Goal: Task Accomplishment & Management: Manage account settings

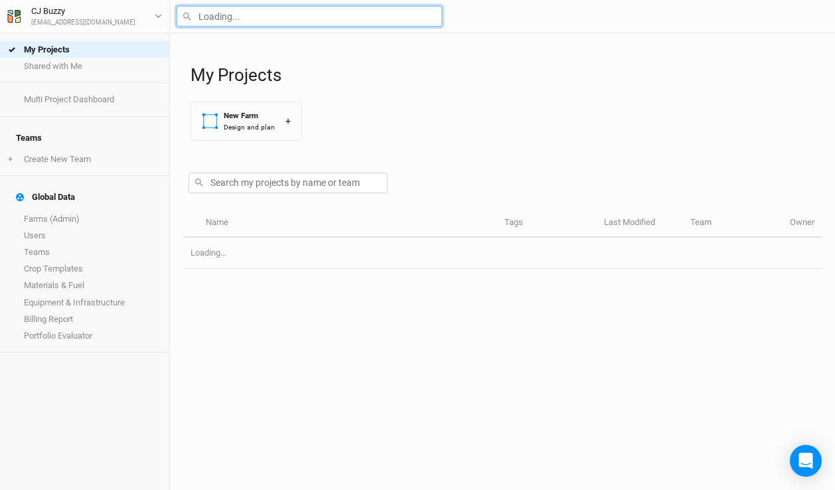
click at [219, 21] on input "text" at bounding box center [310, 16] width 266 height 21
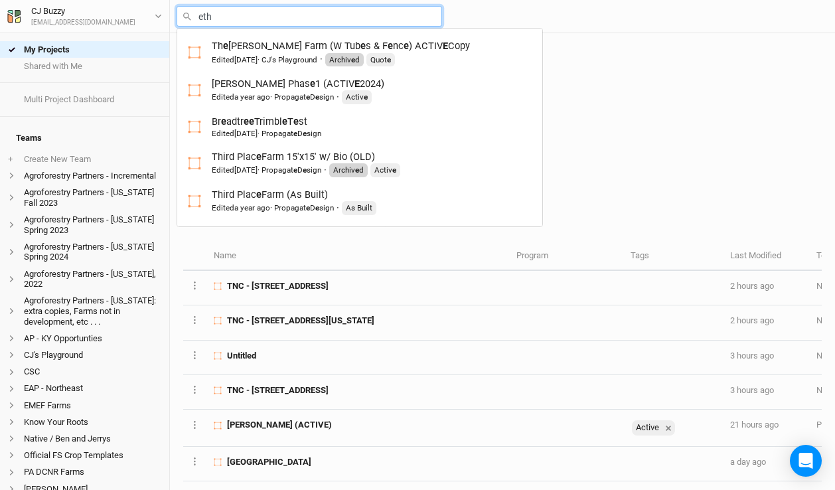
type input "etho"
type input "ethos Updated [DATE]"
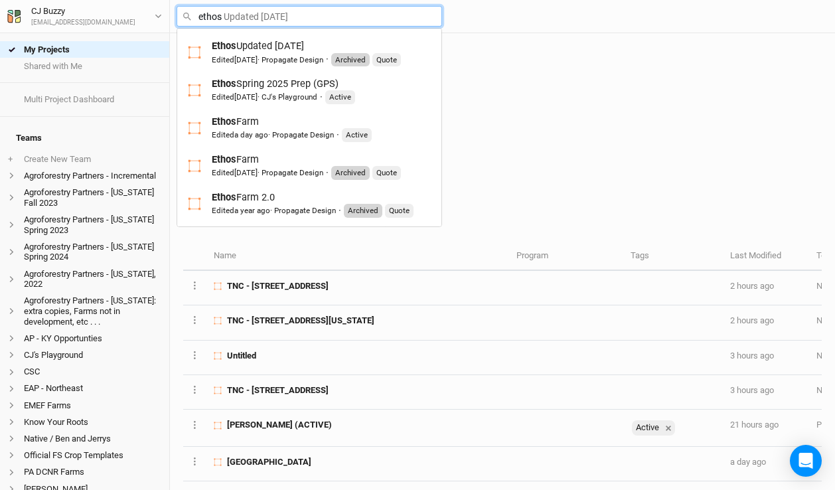
type input "ethose"
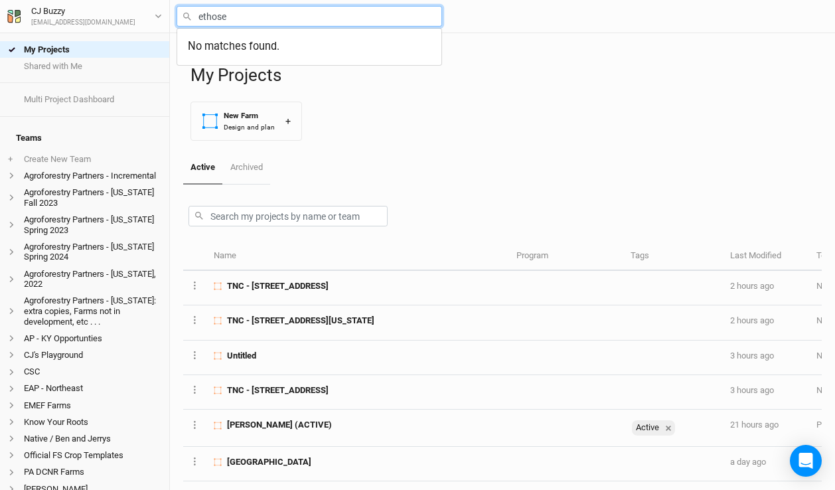
type input "ethos"
type input "ethos Updated [DATE]"
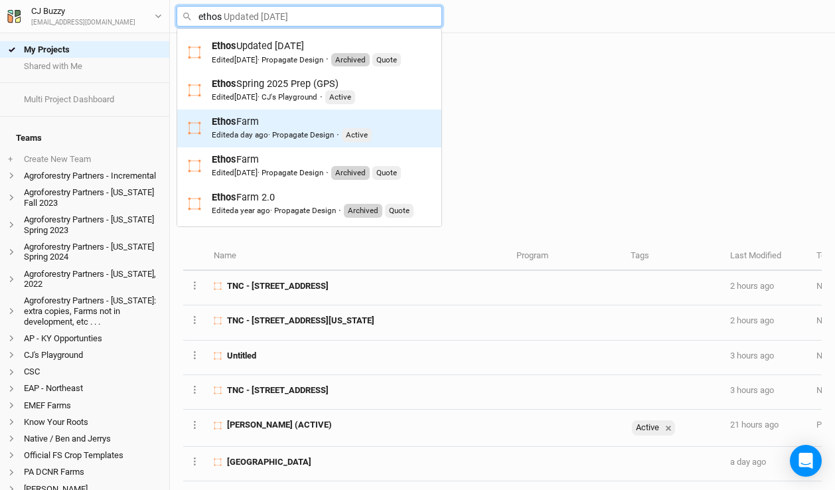
click at [274, 125] on div "Ethos Farm Edited a day ago · Propagate Design · Active" at bounding box center [292, 128] width 160 height 27
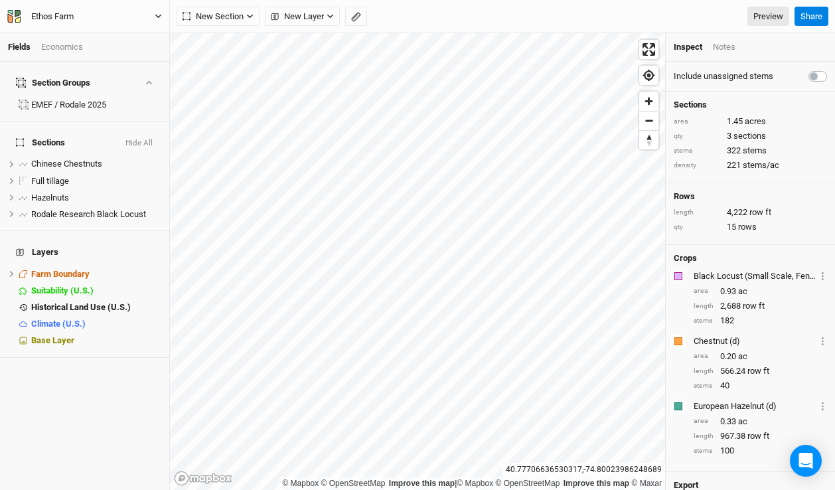
click at [71, 15] on div "Ethos Farm" at bounding box center [52, 16] width 42 height 13
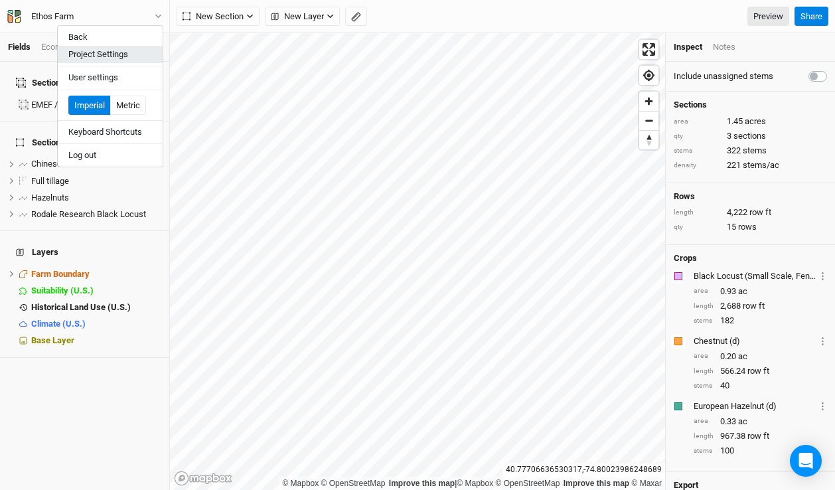
click at [107, 53] on button "Project Settings" at bounding box center [110, 54] width 105 height 17
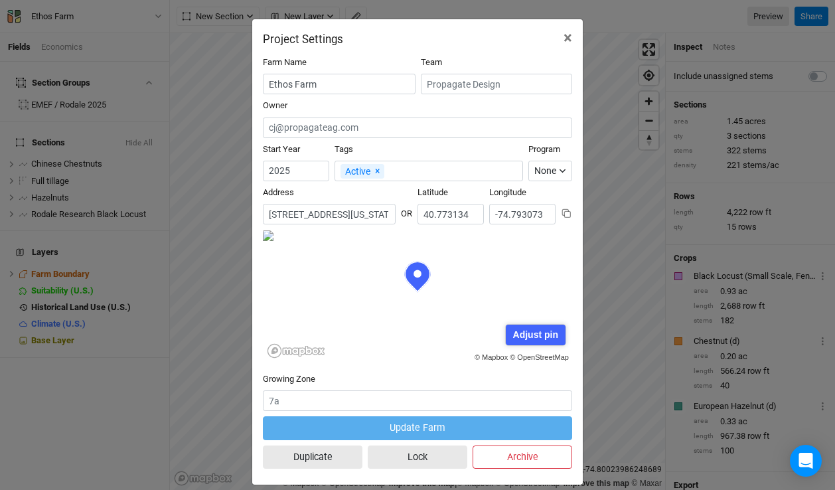
scroll to position [66, 155]
click at [318, 218] on input "[STREET_ADDRESS][US_STATE]" at bounding box center [329, 214] width 133 height 21
click at [323, 214] on input "[STREET_ADDRESS][US_STATE]" at bounding box center [329, 214] width 133 height 21
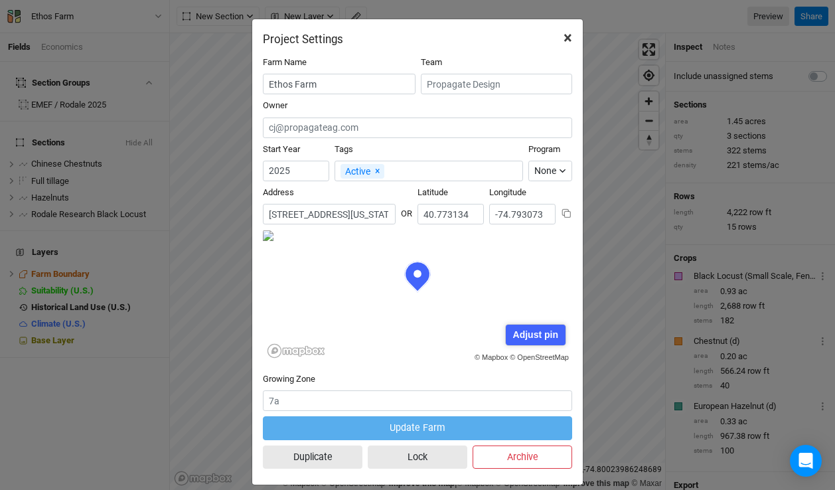
click at [564, 39] on span "×" at bounding box center [568, 38] width 9 height 19
